Goal: Task Accomplishment & Management: Manage account settings

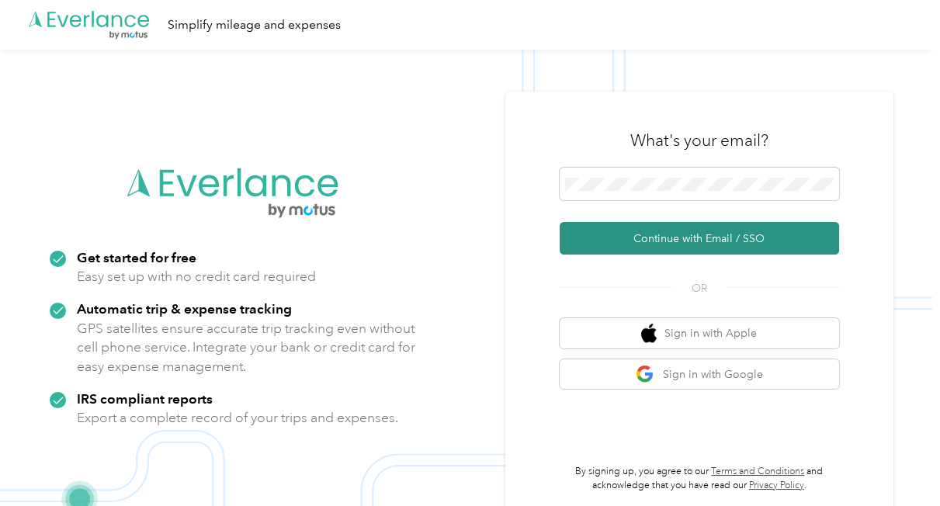
click at [638, 241] on button "Continue with Email / SSO" at bounding box center [699, 238] width 279 height 33
click at [724, 246] on button "Continue with Email / SSO" at bounding box center [699, 238] width 279 height 33
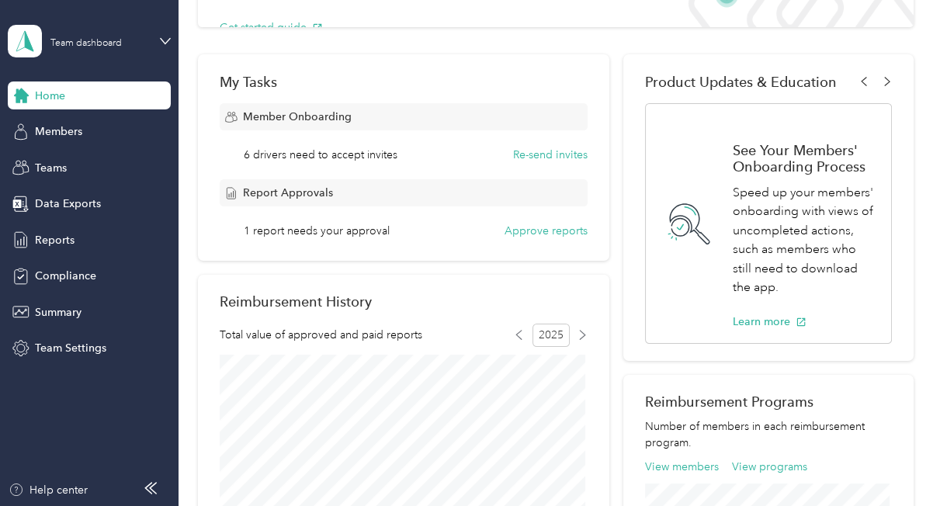
scroll to position [233, 0]
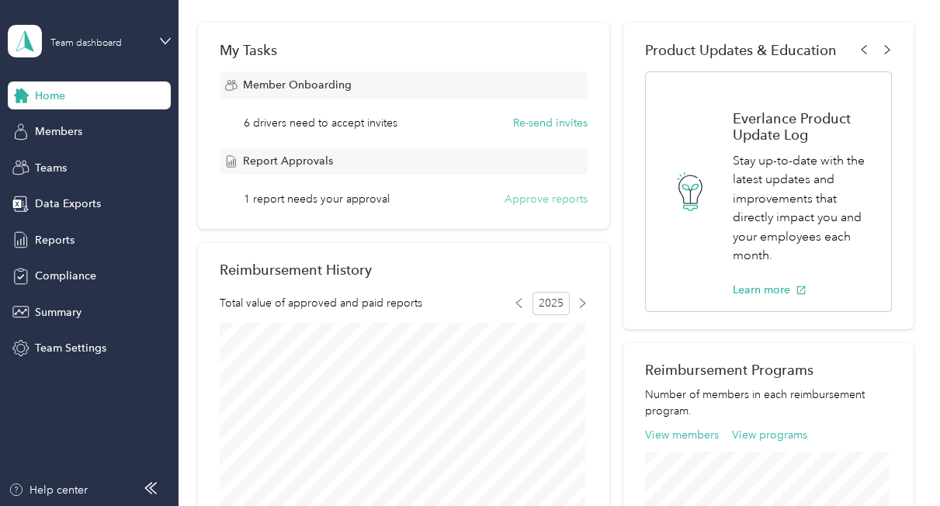
click at [547, 200] on button "Approve reports" at bounding box center [546, 199] width 83 height 16
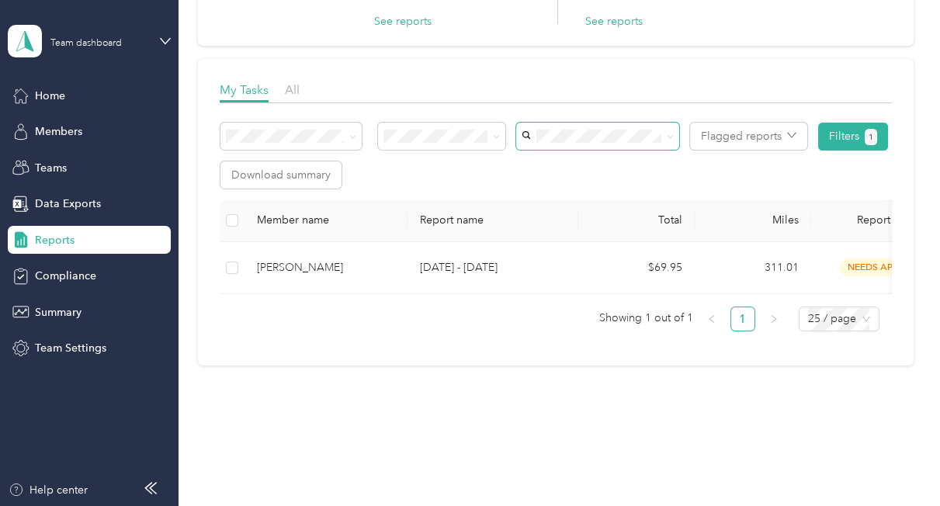
scroll to position [196, 0]
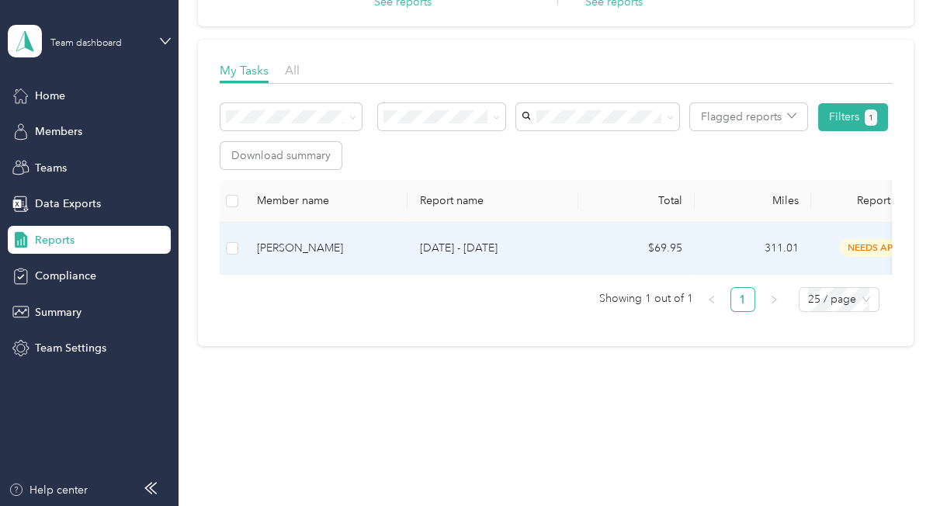
click at [858, 239] on span "needs approval" at bounding box center [889, 248] width 98 height 18
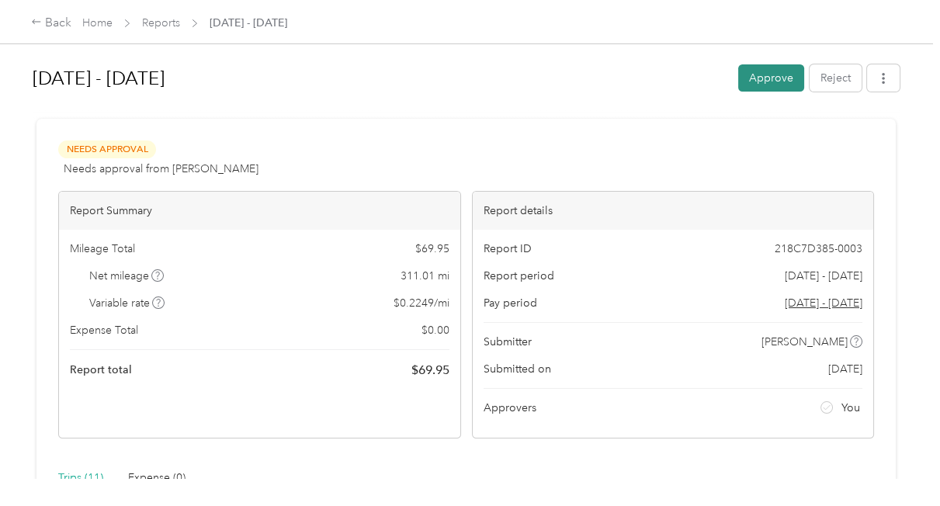
click at [768, 72] on button "Approve" at bounding box center [771, 77] width 66 height 27
